Goal: Information Seeking & Learning: Learn about a topic

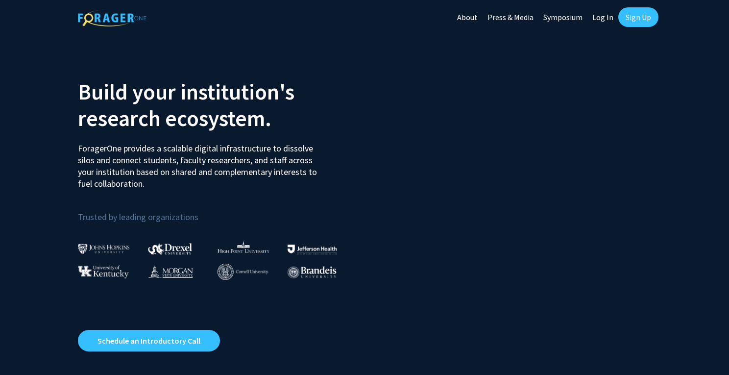
click at [631, 12] on link "Sign Up" at bounding box center [638, 17] width 40 height 20
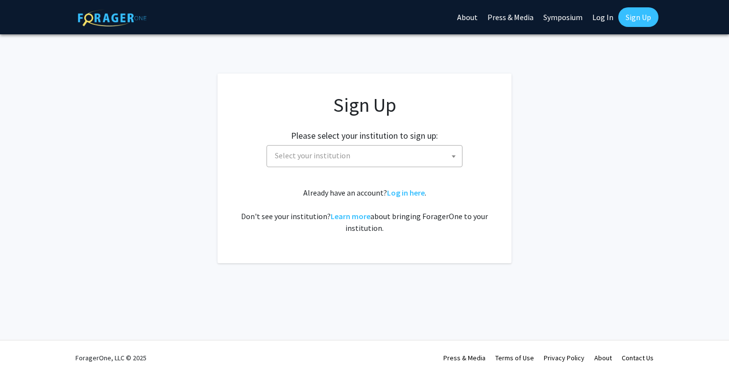
click at [367, 156] on span "Select your institution" at bounding box center [366, 155] width 191 height 20
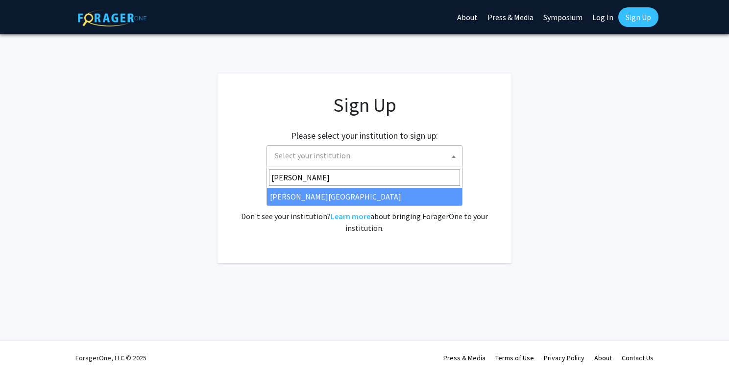
type input "[PERSON_NAME]"
select select "24"
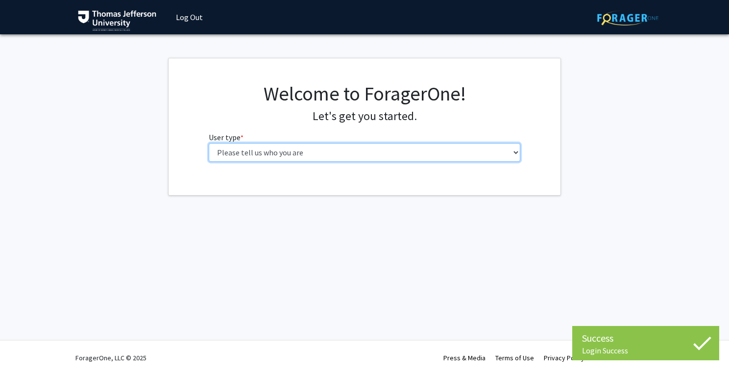
click at [380, 150] on select "Please tell us who you are Undergraduate Student Master's Student Doctoral Cand…" at bounding box center [365, 152] width 312 height 19
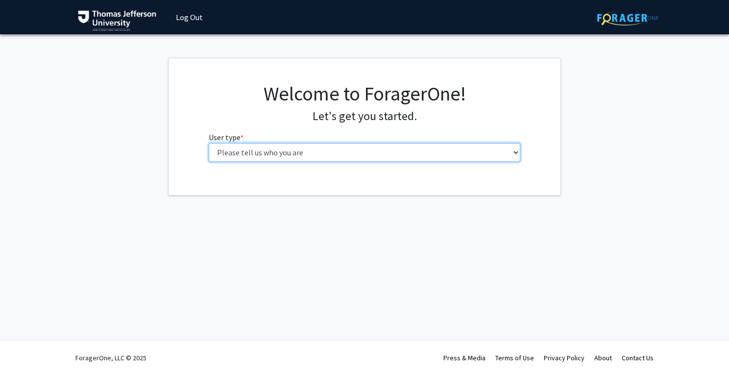
select select "3: doc"
click at [209, 143] on select "Please tell us who you are Undergraduate Student Master's Student Doctoral Cand…" at bounding box center [365, 152] width 312 height 19
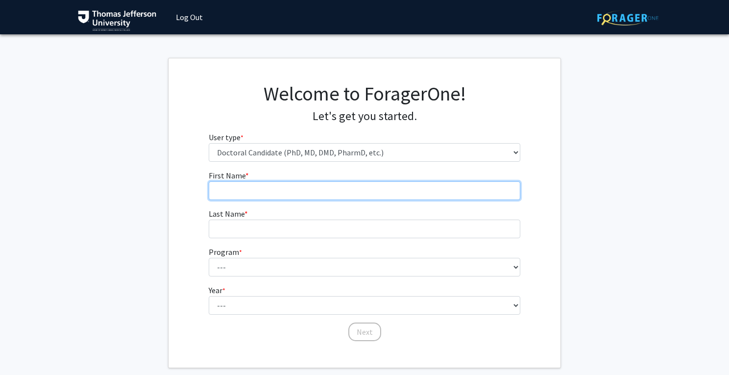
click at [311, 187] on input "First Name * required" at bounding box center [365, 190] width 312 height 19
type input "[PERSON_NAME]"
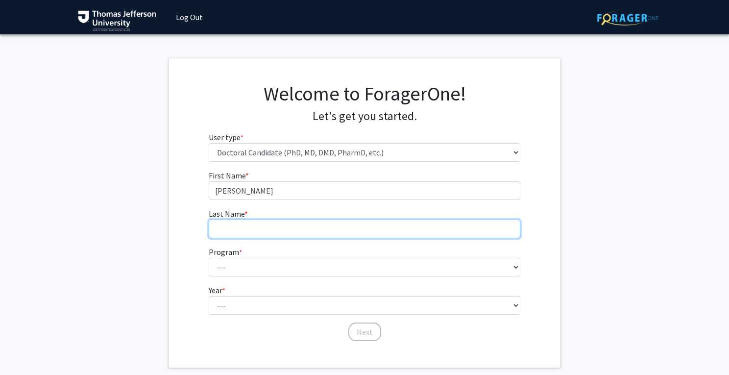
click at [291, 222] on input "Last Name * required" at bounding box center [365, 228] width 312 height 19
type input "Vadderaju"
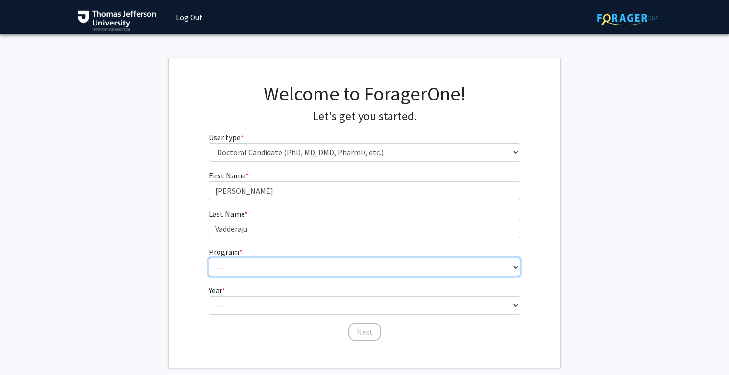
click at [262, 268] on select "--- Accelerated 3+3 BS in Health Sciences/Doctor of Occupational Therapy Accele…" at bounding box center [365, 267] width 312 height 19
select select "35: 815"
click at [209, 258] on select "--- Accelerated 3+3 BS in Health Sciences/Doctor of Occupational Therapy Accele…" at bounding box center [365, 267] width 312 height 19
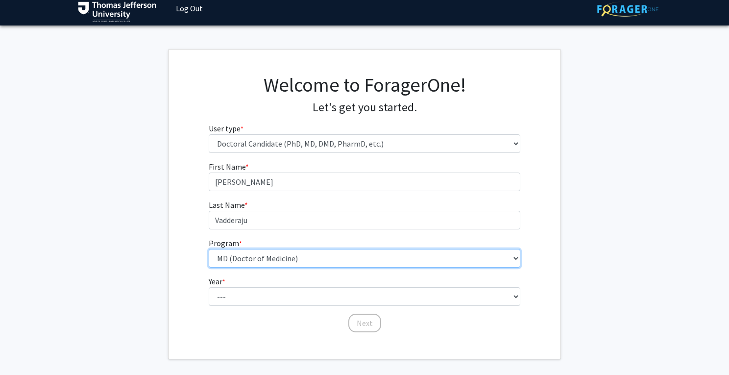
scroll to position [11, 0]
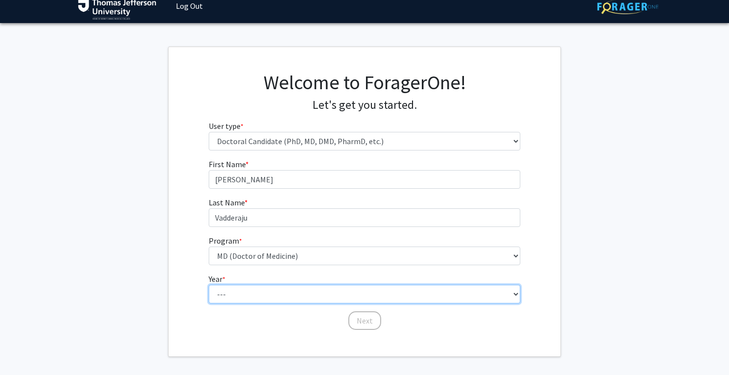
click at [252, 301] on select "--- First Year Second Year Third Year Fourth Year Fifth Year Sixth Year Seventh…" at bounding box center [365, 294] width 312 height 19
select select "1: first_year"
click at [209, 285] on select "--- First Year Second Year Third Year Fourth Year Fifth Year Sixth Year Seventh…" at bounding box center [365, 294] width 312 height 19
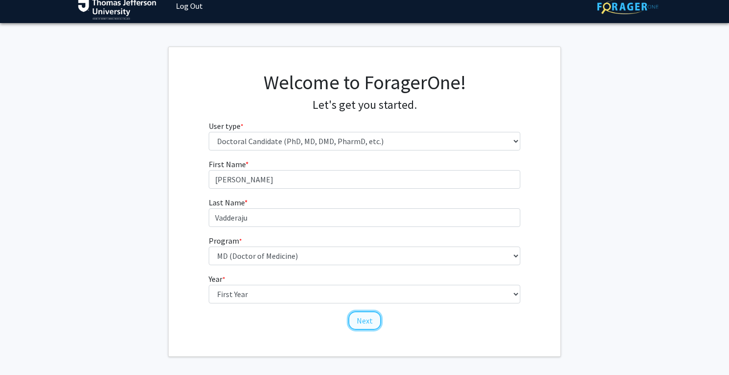
click at [360, 321] on button "Next" at bounding box center [364, 320] width 33 height 19
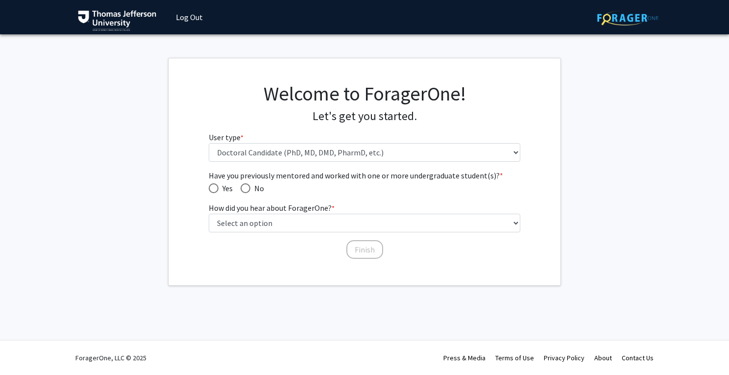
click at [215, 188] on span "Have you previously mentored and worked with one or more undergraduate student(…" at bounding box center [214, 188] width 10 height 10
click at [215, 188] on input "Yes" at bounding box center [214, 188] width 10 height 10
radio input "true"
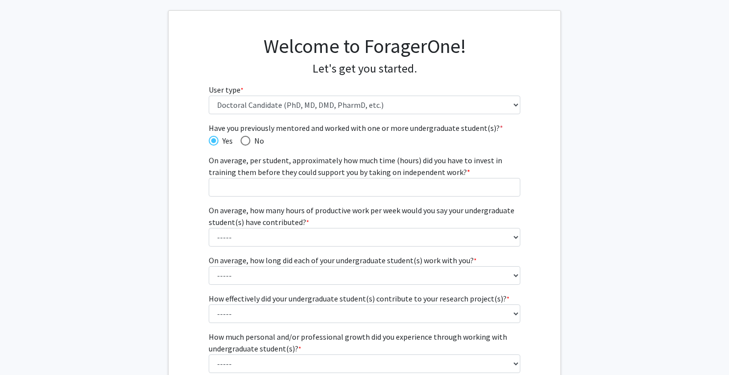
scroll to position [49, 0]
click at [248, 139] on span "Have you previously mentored and worked with one or more undergraduate student(…" at bounding box center [245, 139] width 10 height 10
click at [248, 139] on input "No" at bounding box center [245, 139] width 10 height 10
radio input "true"
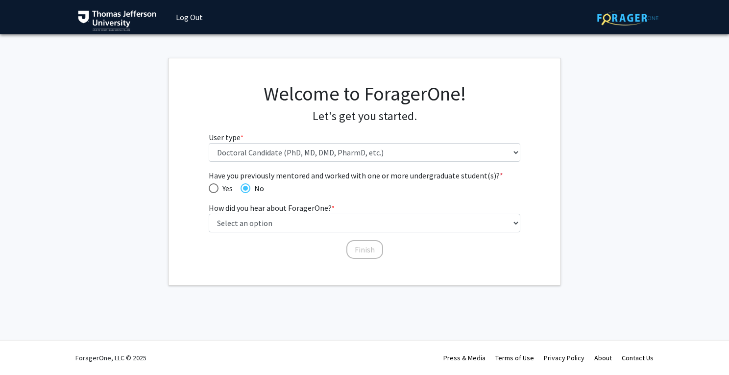
scroll to position [0, 0]
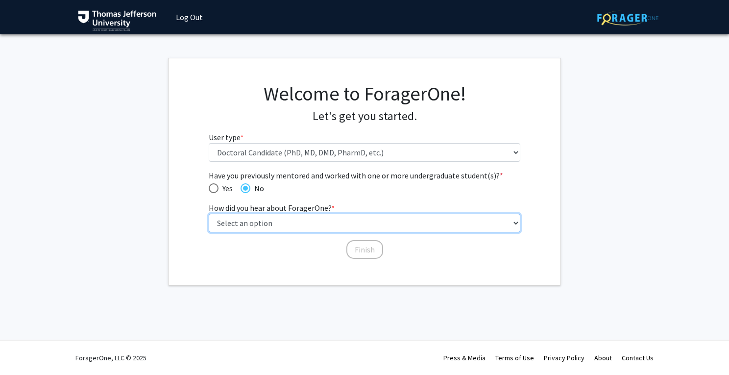
click at [298, 220] on select "Select an option Peer/student recommendation Faculty/staff recommendation Unive…" at bounding box center [365, 223] width 312 height 19
select select "2: faculty_recommendation"
click at [209, 214] on select "Select an option Peer/student recommendation Faculty/staff recommendation Unive…" at bounding box center [365, 223] width 312 height 19
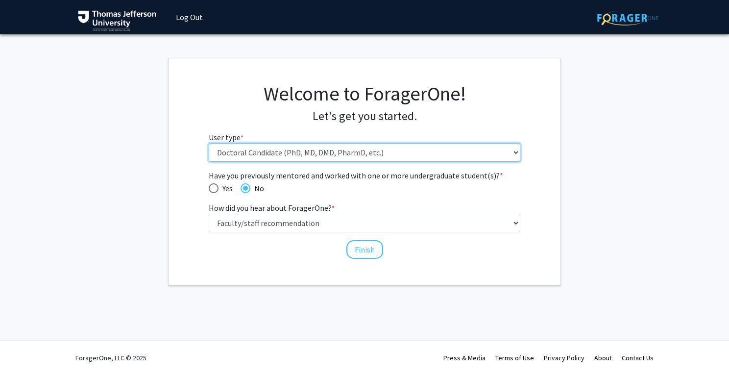
click at [341, 155] on select "Please tell us who you are Undergraduate Student Master's Student Doctoral Cand…" at bounding box center [365, 152] width 312 height 19
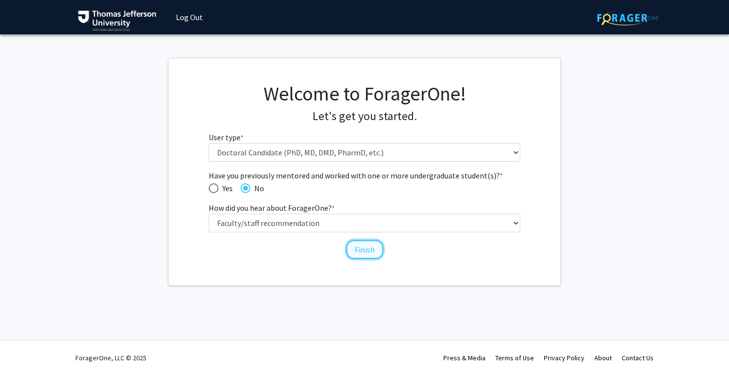
click at [363, 249] on button "Finish" at bounding box center [364, 249] width 37 height 19
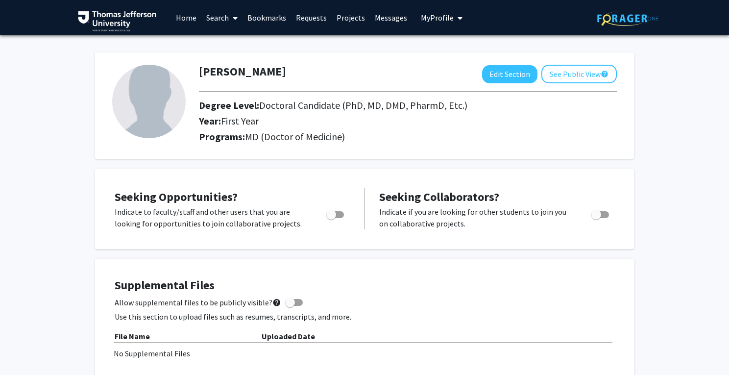
click at [231, 17] on span at bounding box center [233, 18] width 9 height 34
click at [347, 13] on link "Projects" at bounding box center [351, 17] width 38 height 34
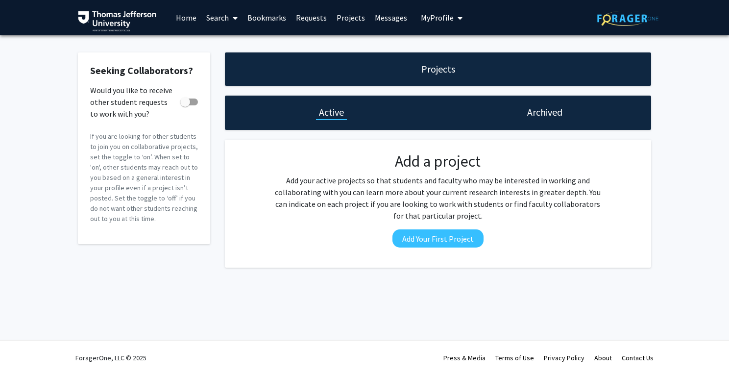
click at [309, 11] on link "Requests" at bounding box center [311, 17] width 41 height 34
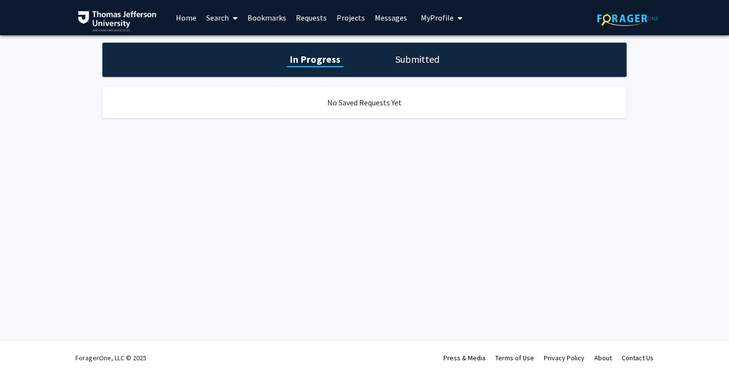
click at [265, 16] on link "Bookmarks" at bounding box center [266, 17] width 48 height 34
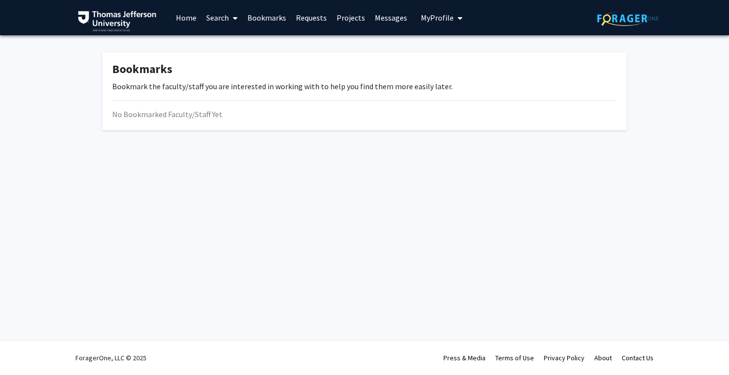
click at [224, 15] on link "Search" at bounding box center [221, 17] width 41 height 34
click at [226, 46] on span "Faculty/Staff" at bounding box center [237, 45] width 72 height 20
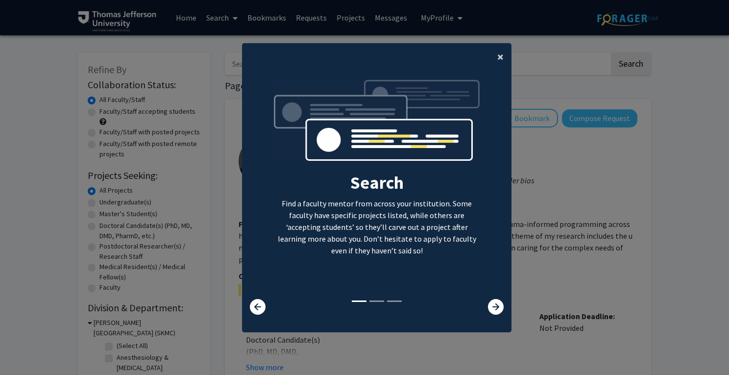
click at [501, 57] on span "×" at bounding box center [500, 56] width 6 height 15
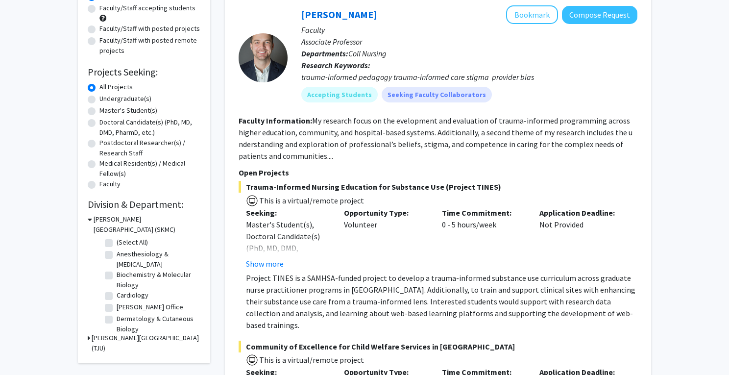
scroll to position [104, 0]
click at [267, 263] on button "Show more" at bounding box center [265, 263] width 38 height 12
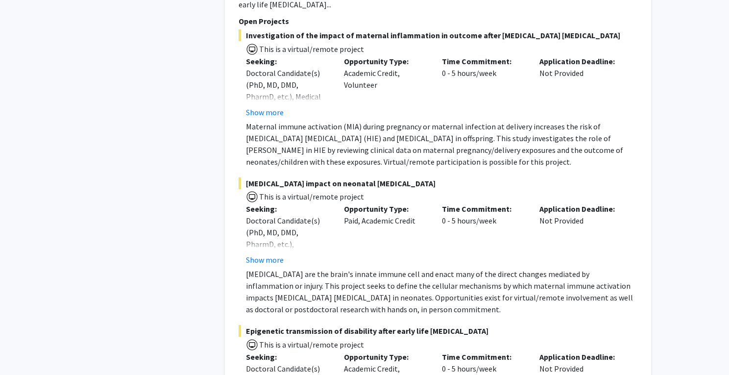
scroll to position [1163, 0]
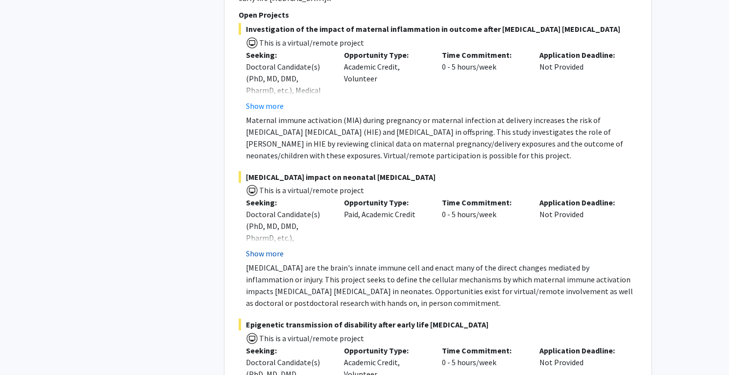
click at [259, 247] on button "Show more" at bounding box center [265, 253] width 38 height 12
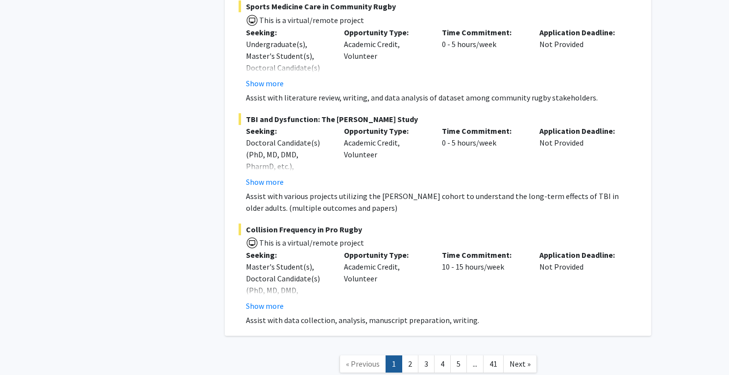
scroll to position [5772, 0]
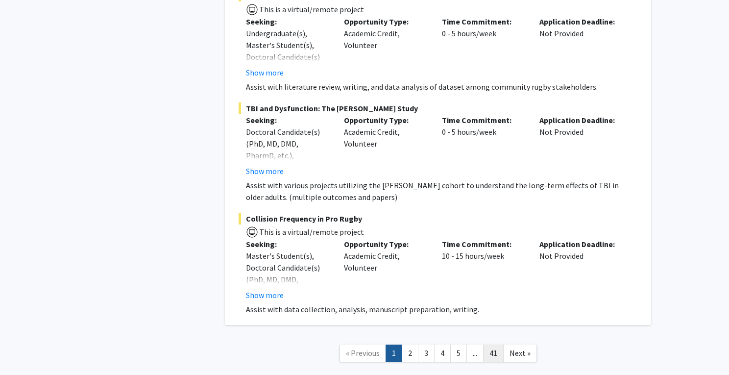
click at [493, 344] on link "41" at bounding box center [493, 352] width 21 height 17
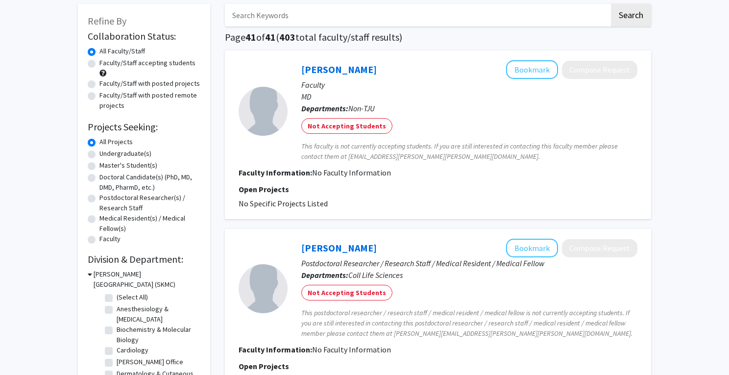
scroll to position [50, 0]
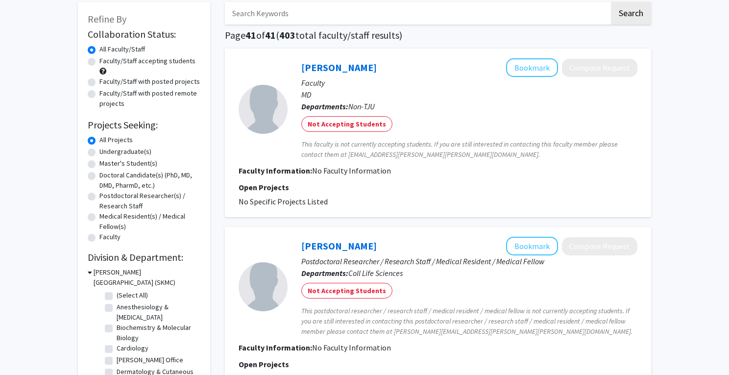
click at [133, 62] on label "Faculty/Staff accepting students" at bounding box center [147, 61] width 96 height 10
click at [106, 62] on input "Faculty/Staff accepting students" at bounding box center [102, 59] width 6 height 6
radio input "true"
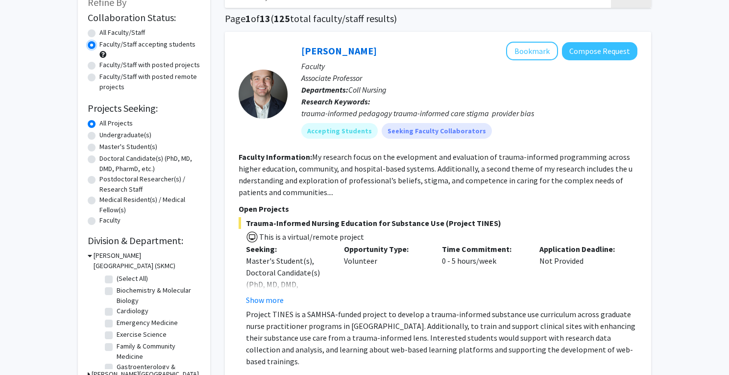
scroll to position [89, 0]
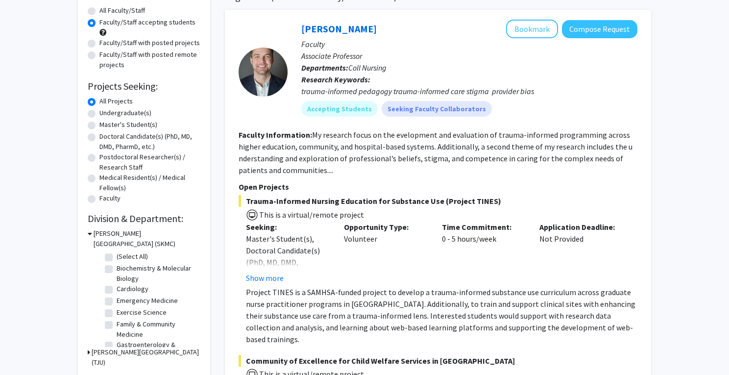
click at [135, 139] on label "Doctoral Candidate(s) (PhD, MD, DMD, PharmD, etc.)" at bounding box center [149, 141] width 101 height 21
click at [106, 138] on input "Doctoral Candidate(s) (PhD, MD, DMD, PharmD, etc.)" at bounding box center [102, 134] width 6 height 6
radio input "true"
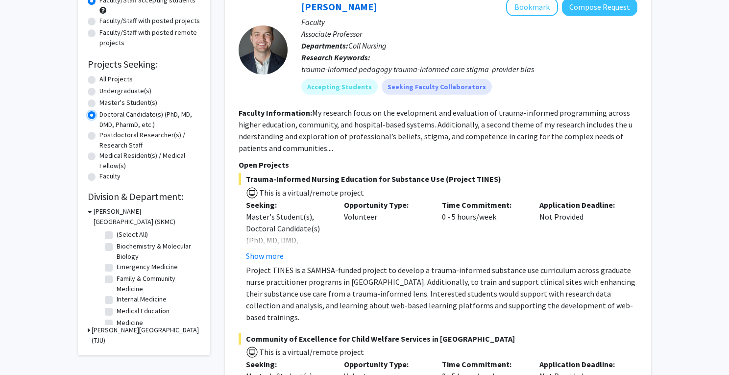
scroll to position [114, 0]
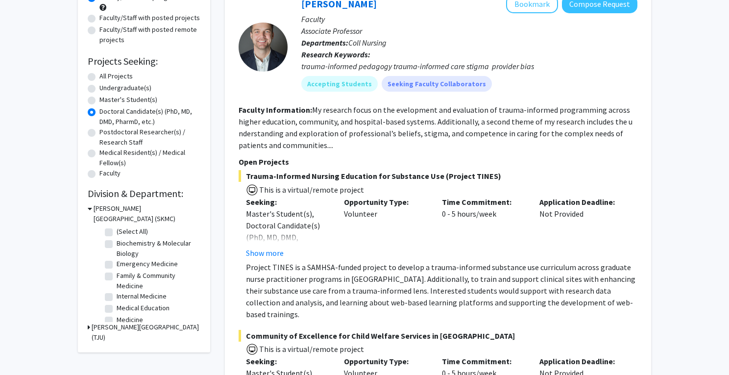
click at [166, 328] on h3 "Thomas Jefferson University (TJU)" at bounding box center [146, 332] width 109 height 21
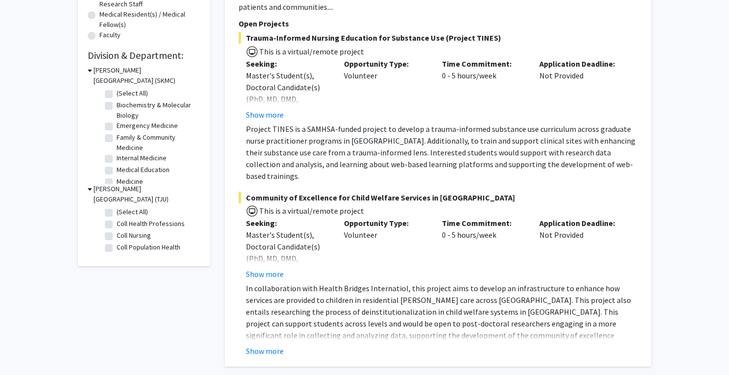
scroll to position [0, 0]
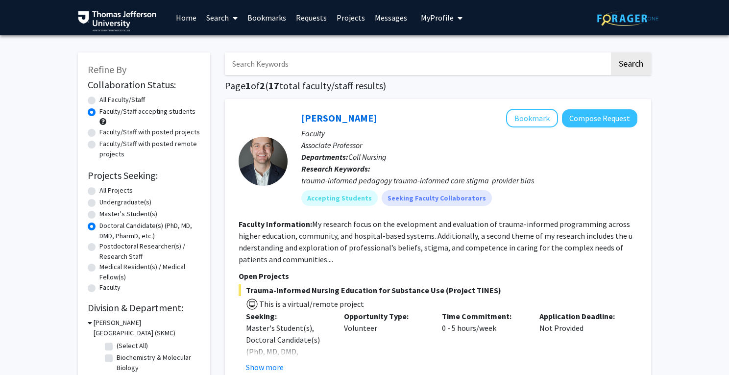
click at [149, 129] on label "Faculty/Staff with posted projects" at bounding box center [149, 132] width 100 height 10
click at [106, 129] on input "Faculty/Staff with posted projects" at bounding box center [102, 130] width 6 height 6
radio input "true"
click at [133, 144] on label "Faculty/Staff with posted remote projects" at bounding box center [149, 149] width 101 height 21
click at [106, 144] on input "Faculty/Staff with posted remote projects" at bounding box center [102, 142] width 6 height 6
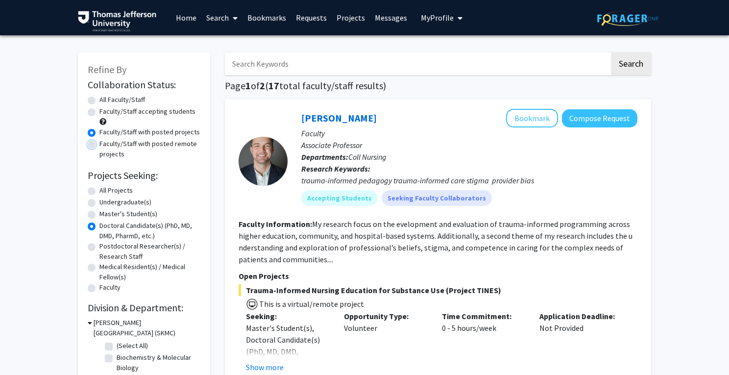
radio input "true"
click at [125, 114] on label "Faculty/Staff accepting students" at bounding box center [147, 111] width 96 height 10
click at [106, 113] on input "Faculty/Staff accepting students" at bounding box center [102, 109] width 6 height 6
radio input "true"
click at [117, 101] on label "All Faculty/Staff" at bounding box center [122, 100] width 46 height 10
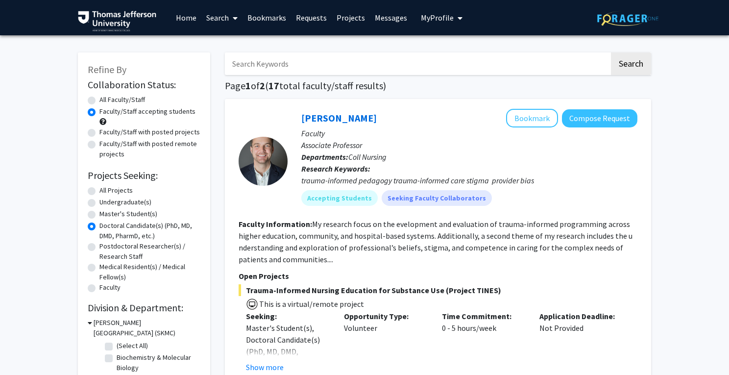
click at [106, 101] on input "All Faculty/Staff" at bounding box center [102, 98] width 6 height 6
radio input "true"
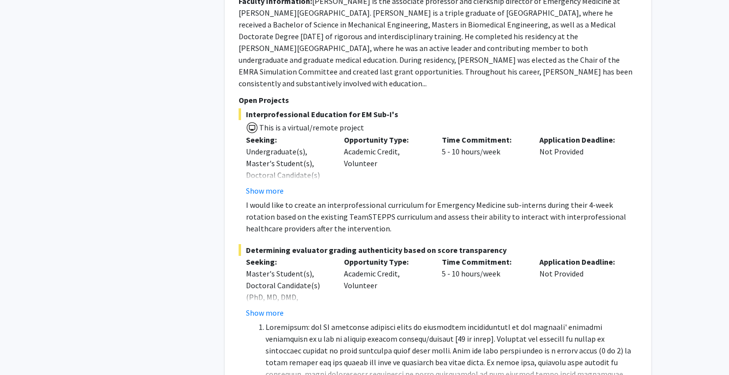
scroll to position [4839, 0]
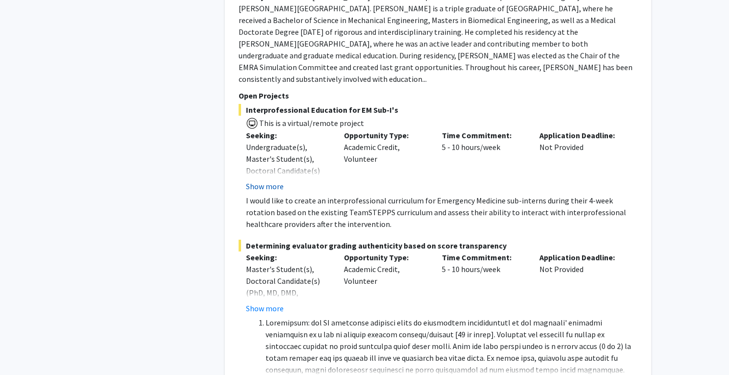
click at [275, 180] on button "Show more" at bounding box center [265, 186] width 38 height 12
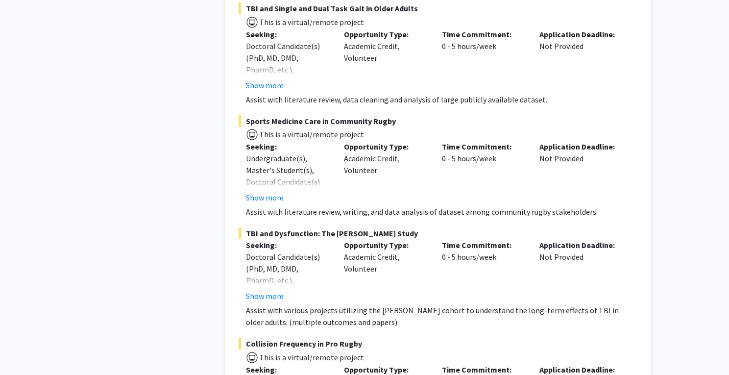
scroll to position [5895, 0]
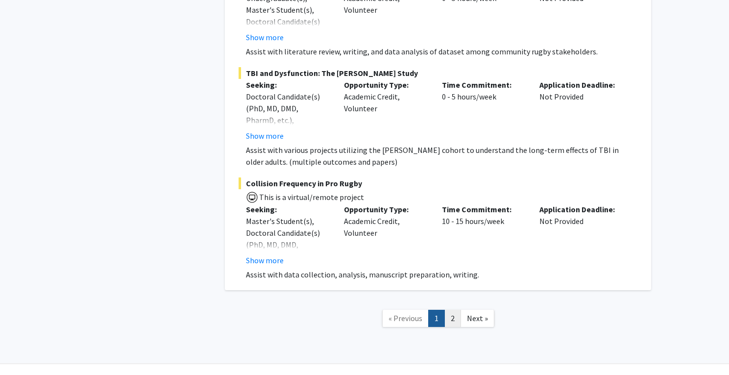
click at [450, 310] on link "2" at bounding box center [452, 318] width 17 height 17
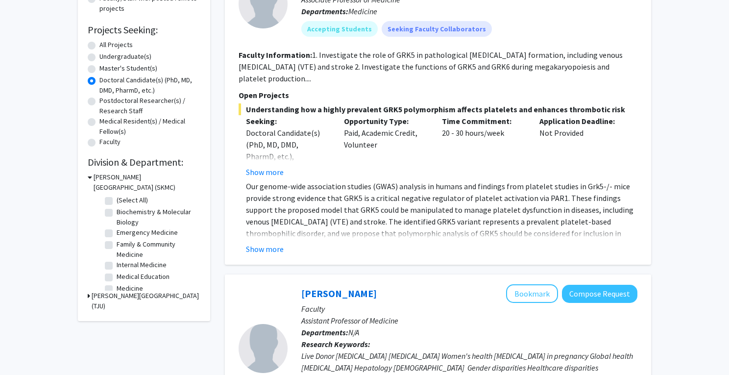
scroll to position [148, 0]
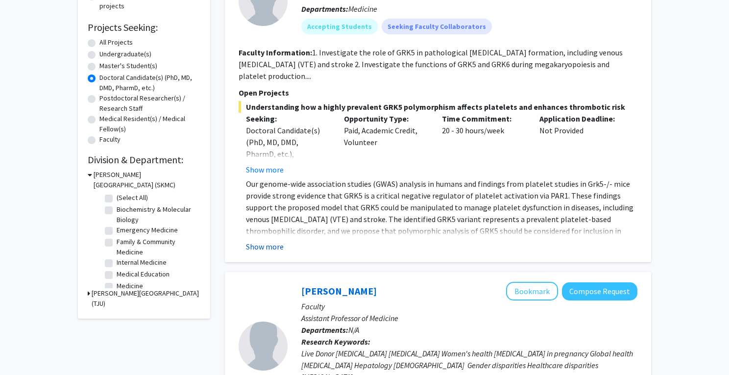
click at [275, 245] on button "Show more" at bounding box center [265, 246] width 38 height 12
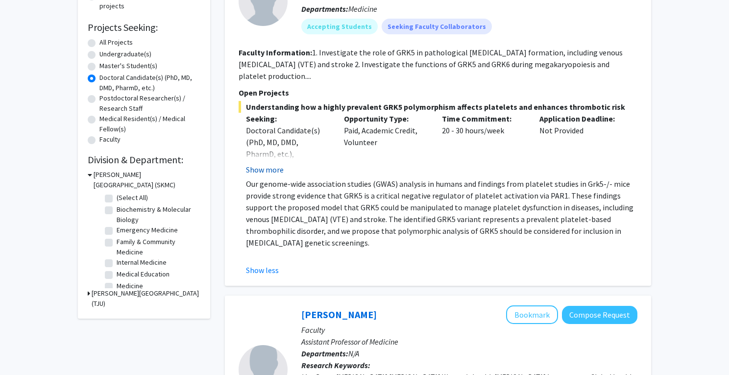
click at [262, 173] on button "Show more" at bounding box center [265, 170] width 38 height 12
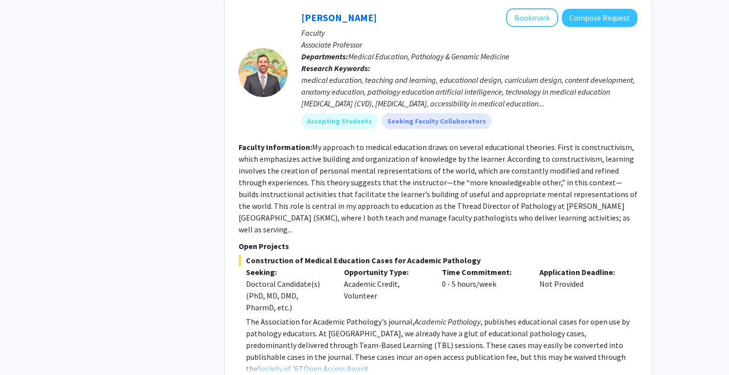
scroll to position [1635, 0]
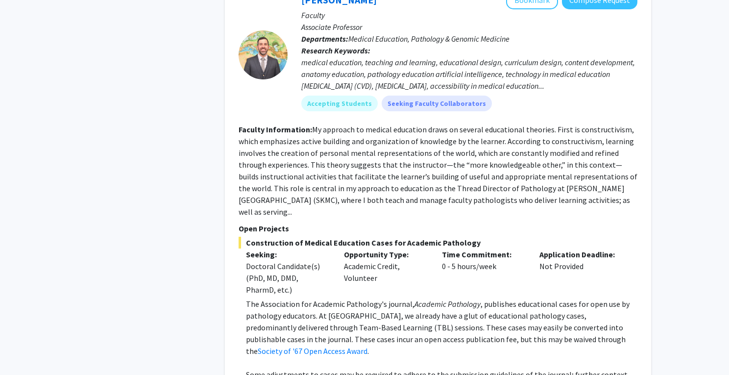
scroll to position [1651, 0]
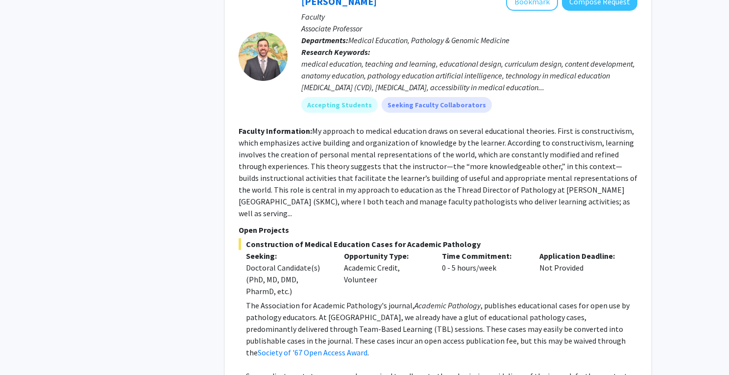
click at [367, 165] on fg-read-more "My approach to medical education draws on several educational theories. First i…" at bounding box center [438, 172] width 399 height 92
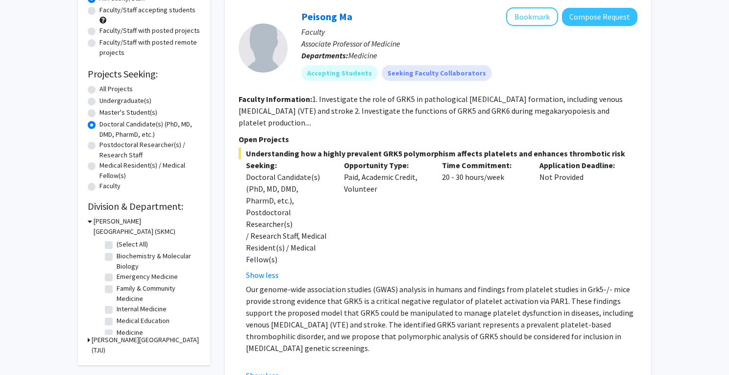
scroll to position [0, 0]
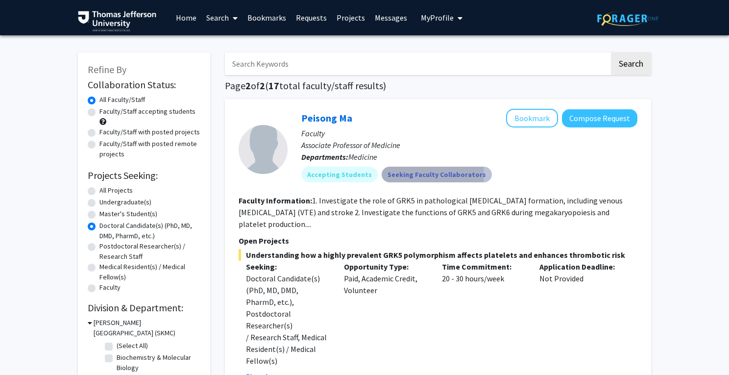
click at [401, 175] on mat-chip "Seeking Faculty Collaborators" at bounding box center [437, 175] width 110 height 16
click at [328, 118] on link "Peisong Ma" at bounding box center [326, 118] width 51 height 12
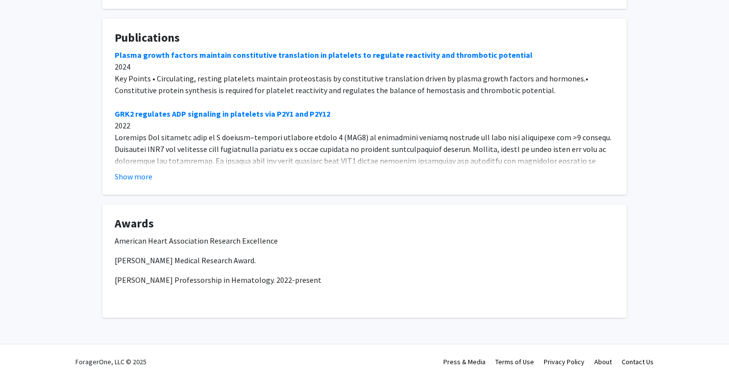
scroll to position [644, 0]
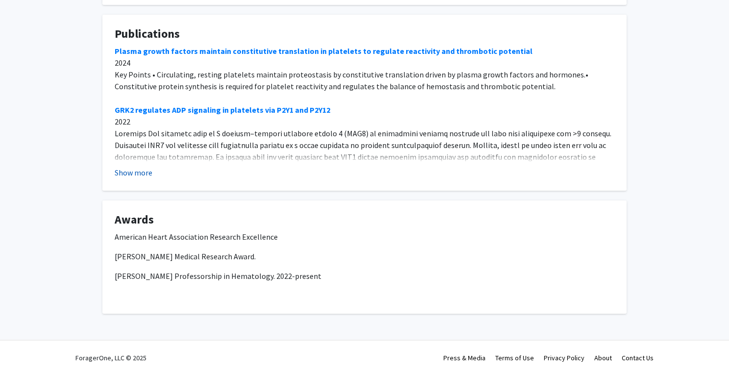
click at [136, 175] on button "Show more" at bounding box center [134, 173] width 38 height 12
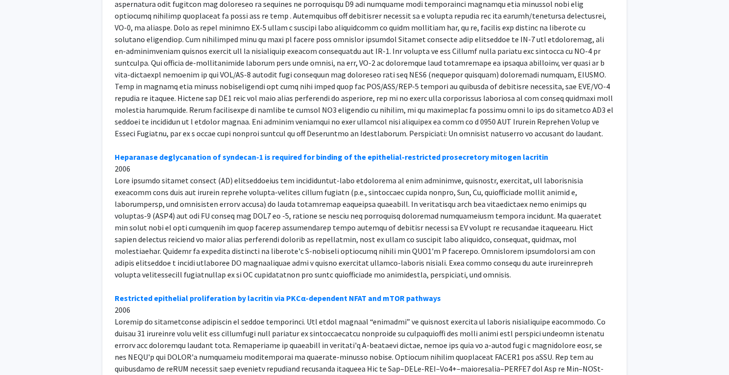
scroll to position [3206, 0]
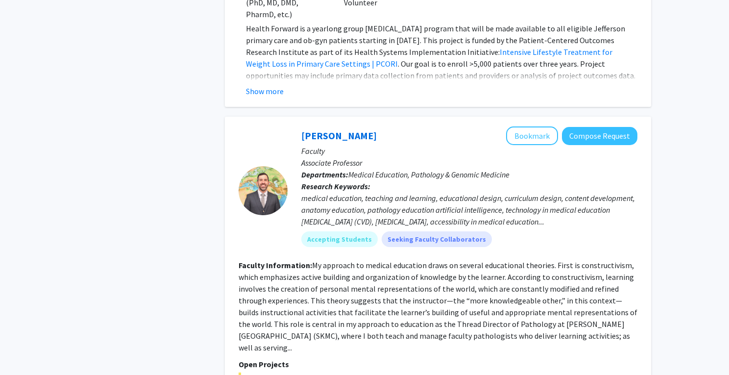
scroll to position [1412, 0]
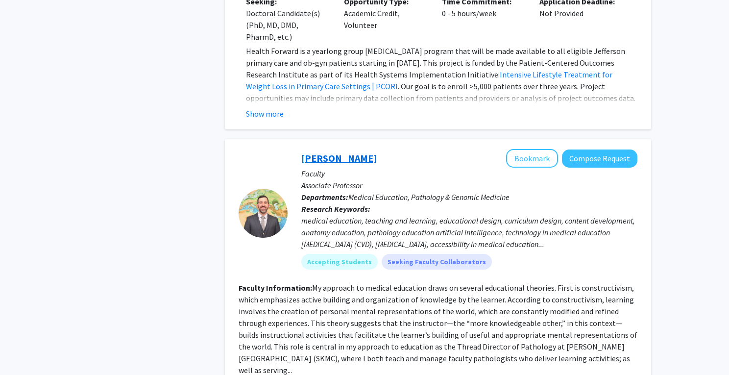
click at [323, 152] on link "Alexander Macnow" at bounding box center [338, 158] width 75 height 12
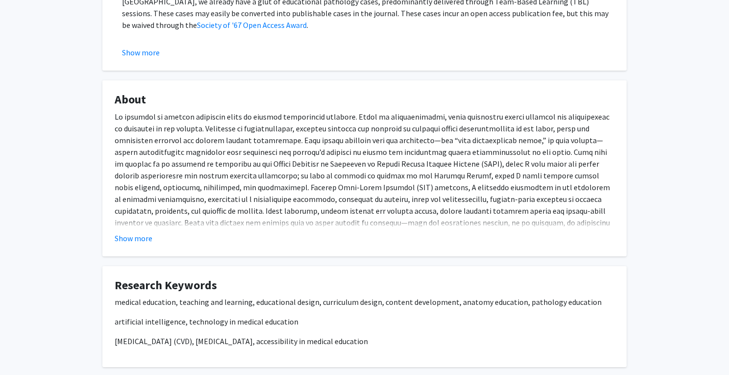
scroll to position [301, 0]
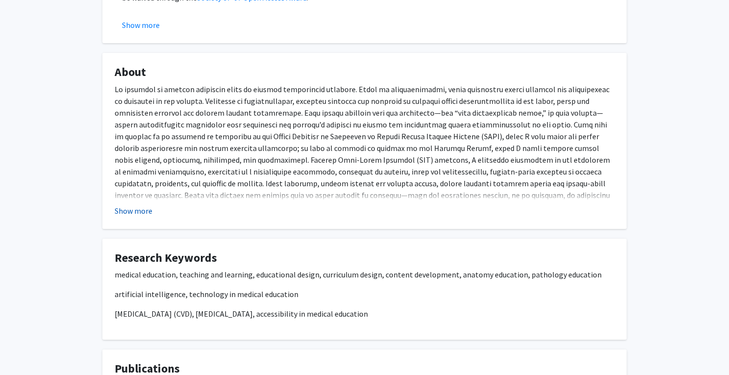
click at [143, 210] on button "Show more" at bounding box center [134, 211] width 38 height 12
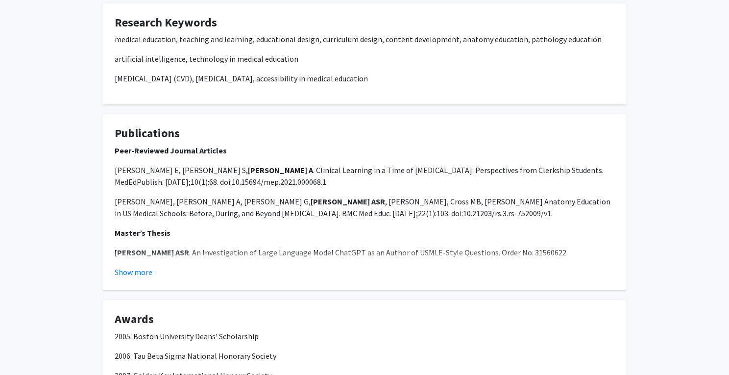
scroll to position [844, 0]
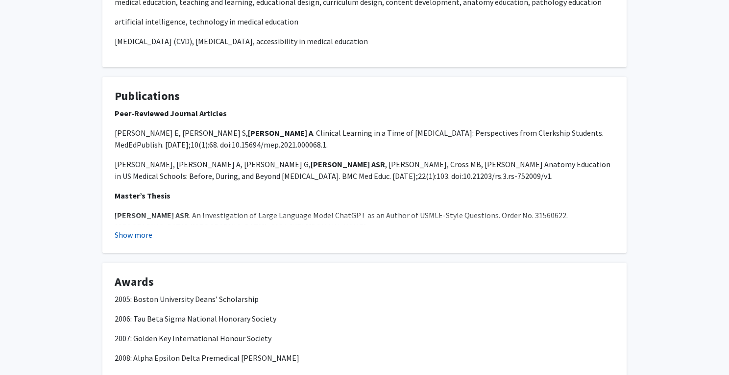
click at [136, 229] on button "Show more" at bounding box center [134, 235] width 38 height 12
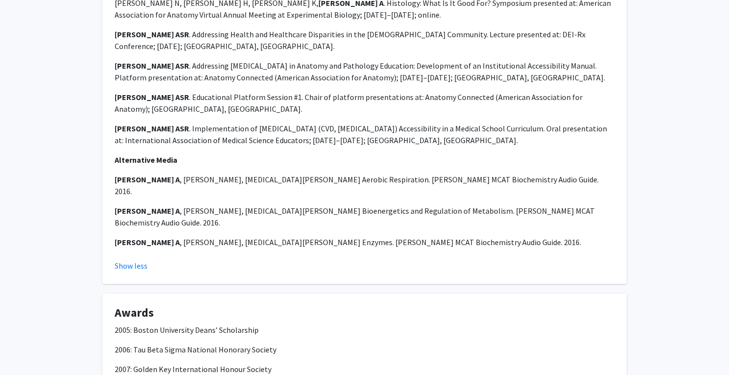
scroll to position [1775, 0]
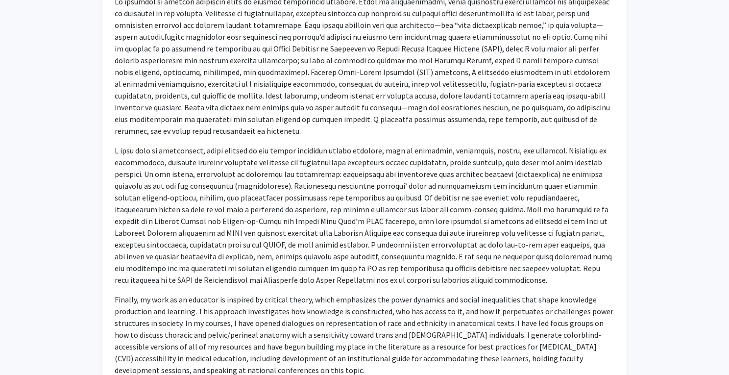
scroll to position [0, 0]
